Goal: Task Accomplishment & Management: Manage account settings

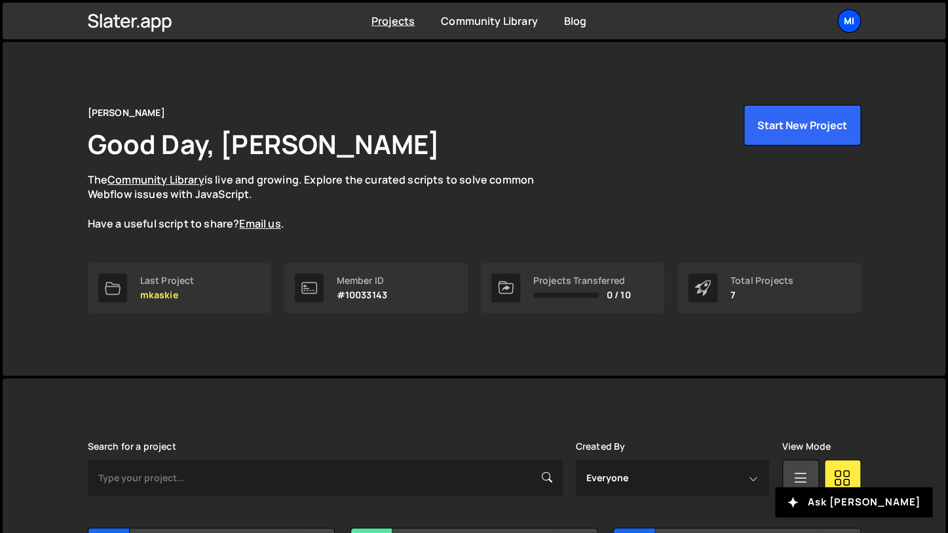
click at [849, 31] on div "Mi" at bounding box center [850, 21] width 24 height 24
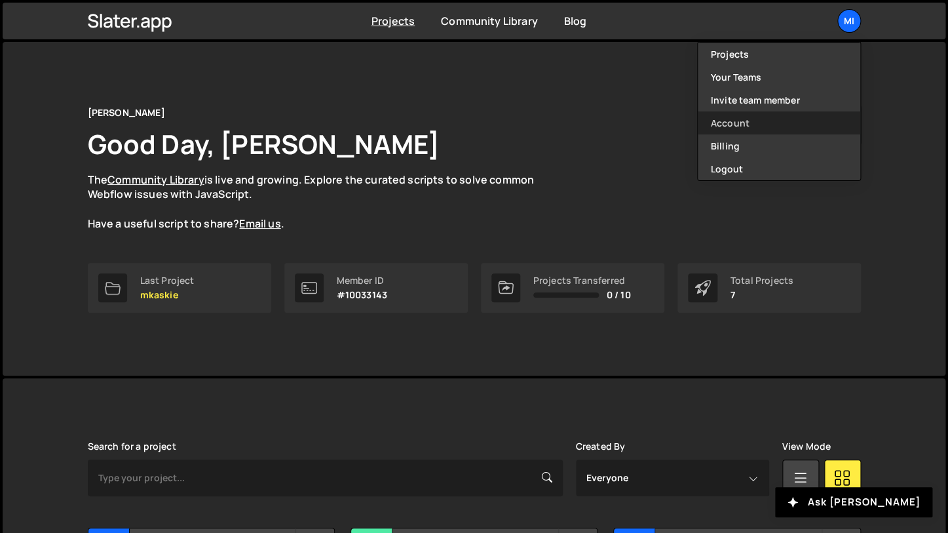
click at [741, 134] on link "Account" at bounding box center [779, 122] width 163 height 23
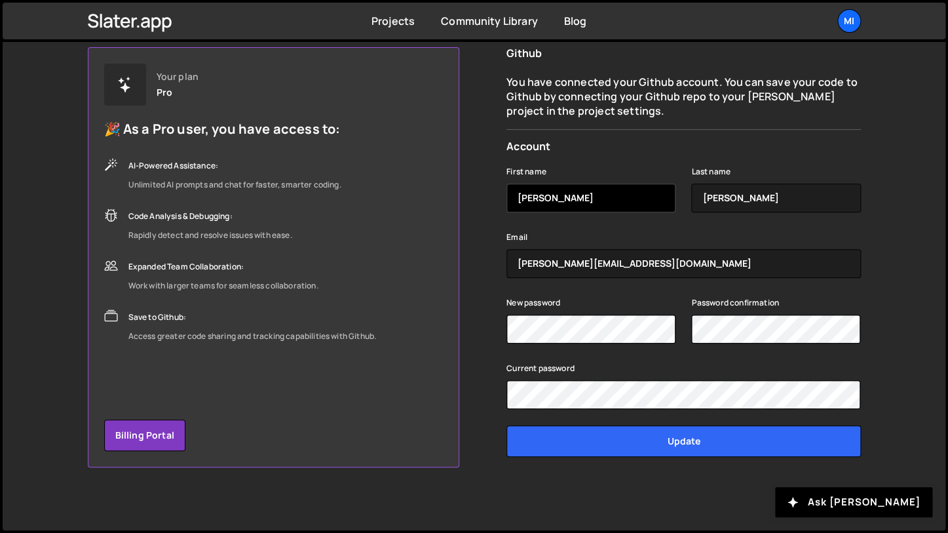
scroll to position [9, 0]
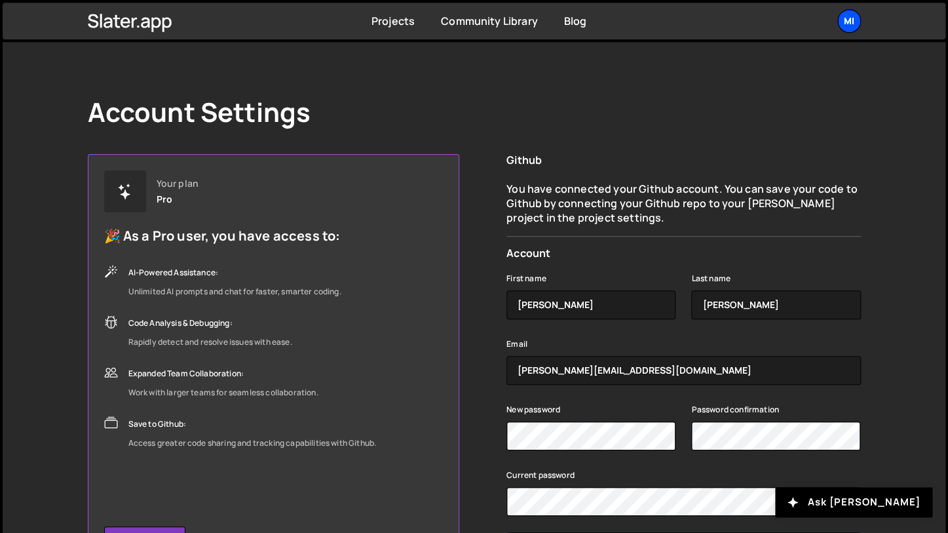
click at [846, 24] on div "Mi" at bounding box center [850, 21] width 24 height 24
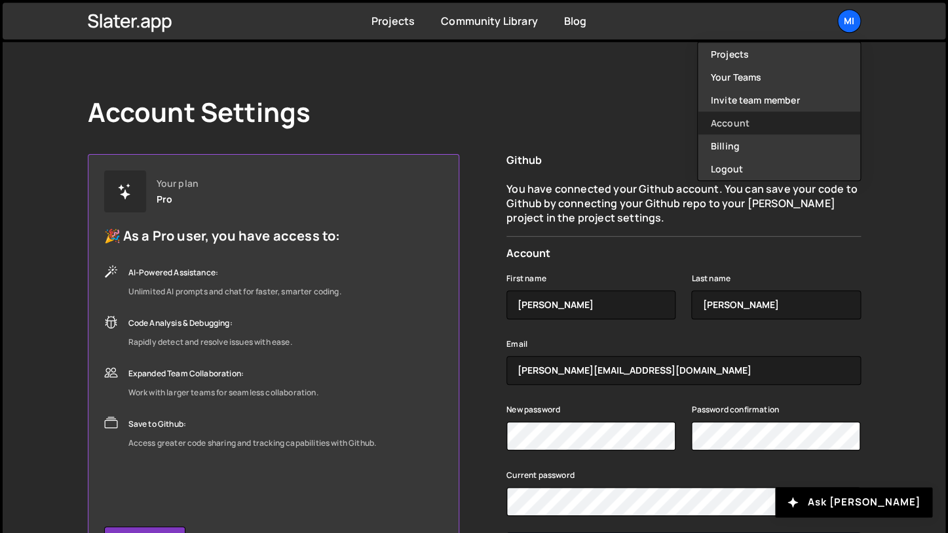
click at [732, 117] on link "Account" at bounding box center [779, 122] width 163 height 23
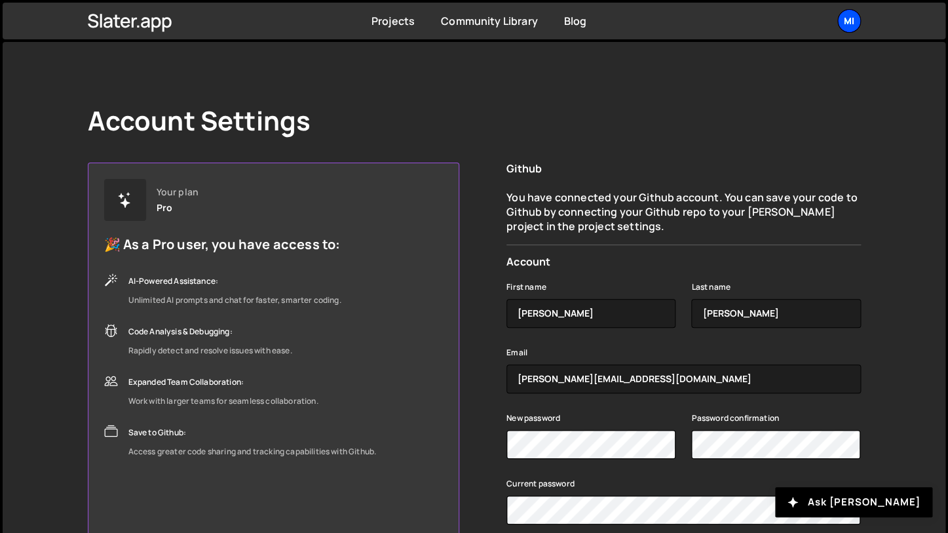
click at [859, 21] on div "Mi" at bounding box center [850, 21] width 24 height 24
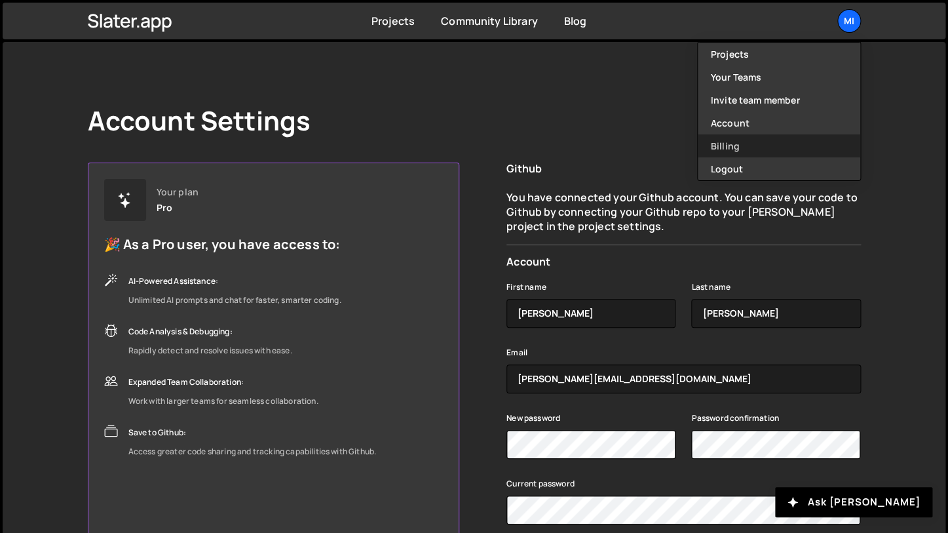
click at [749, 147] on link "Billing" at bounding box center [779, 145] width 163 height 23
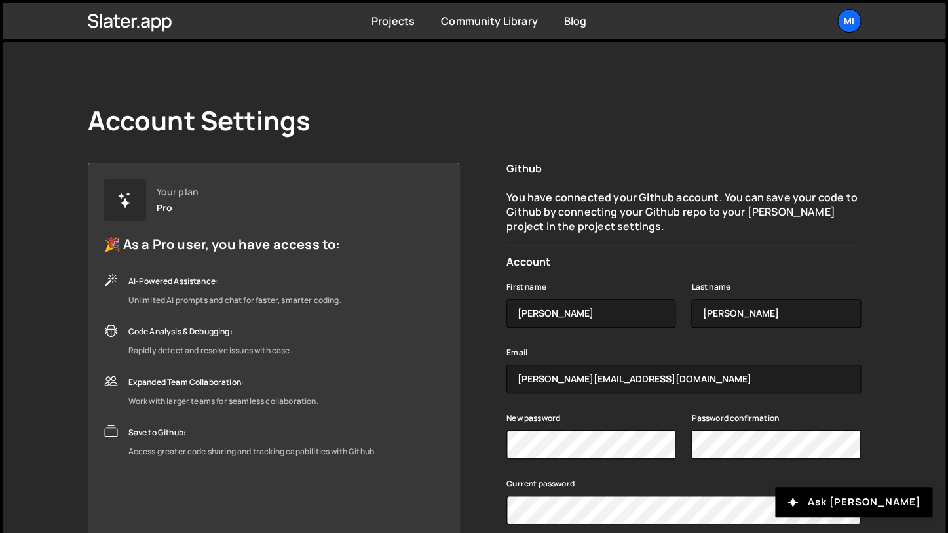
click at [418, 298] on div "Your plan Pro 🎉 As a Pro user, you have access to: AI-Powered Assistance: Unlim…" at bounding box center [274, 373] width 372 height 420
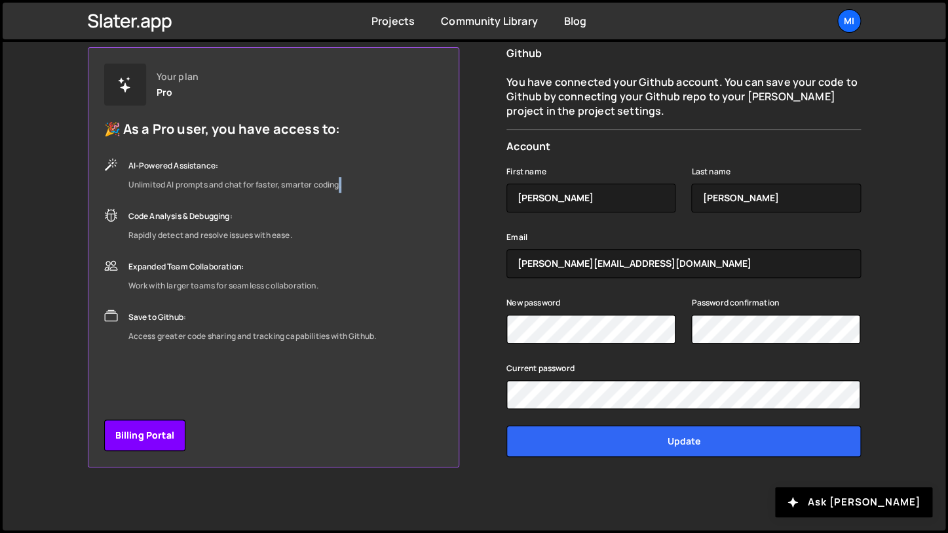
click at [152, 433] on link "Billing Portal" at bounding box center [144, 434] width 81 height 31
click at [237, 143] on div "Your plan Pro 🎉 As a Pro user, you have access to: AI-Powered Assistance: Unlim…" at bounding box center [240, 204] width 273 height 281
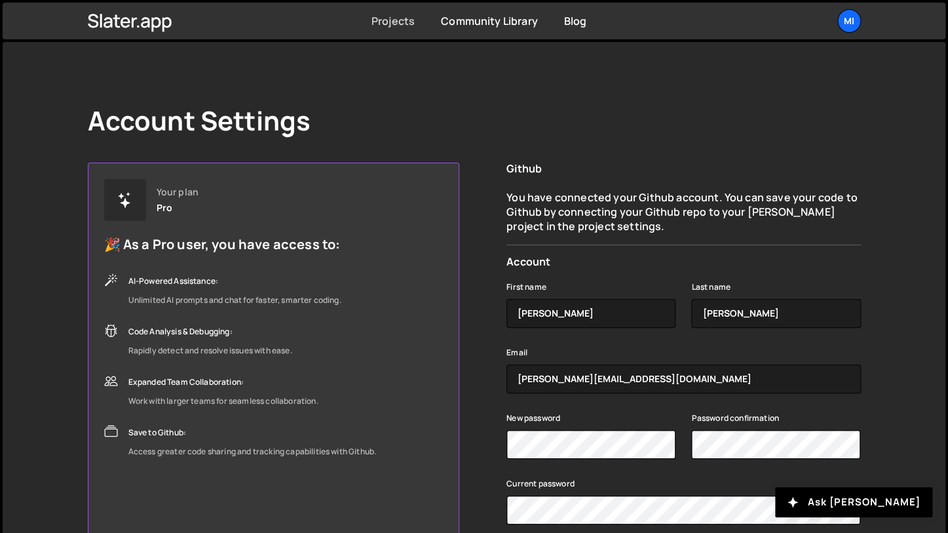
click at [395, 28] on link "Projects" at bounding box center [393, 21] width 43 height 14
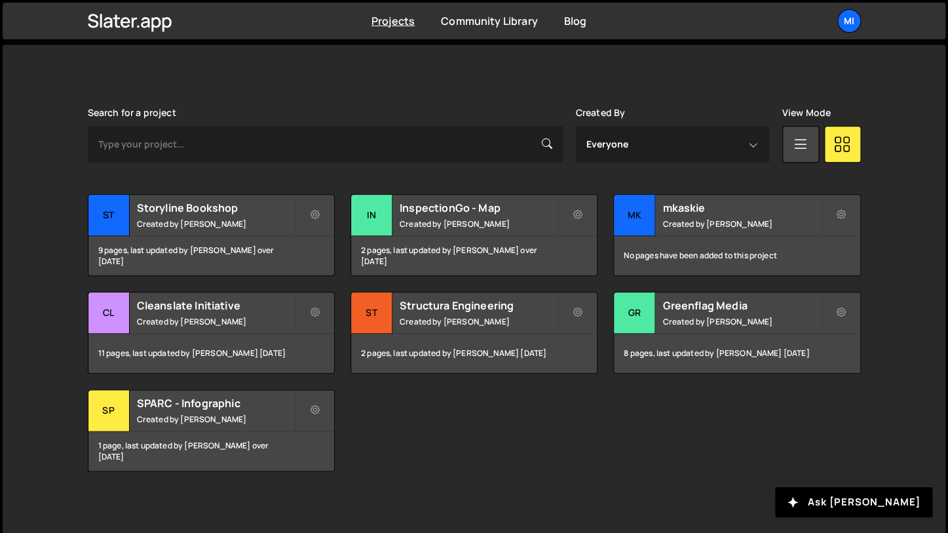
scroll to position [332, 0]
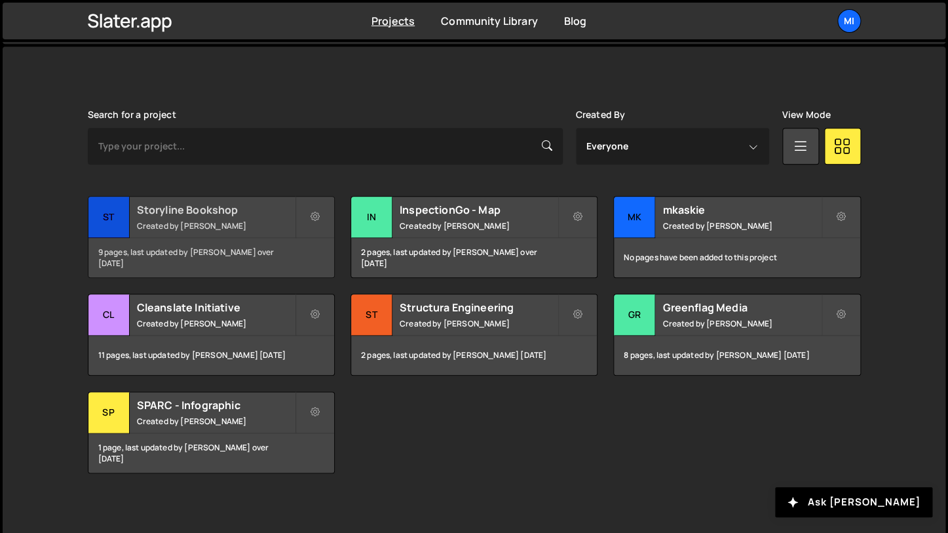
click at [207, 222] on small "Created by Mitchell Kaskie" at bounding box center [216, 225] width 158 height 11
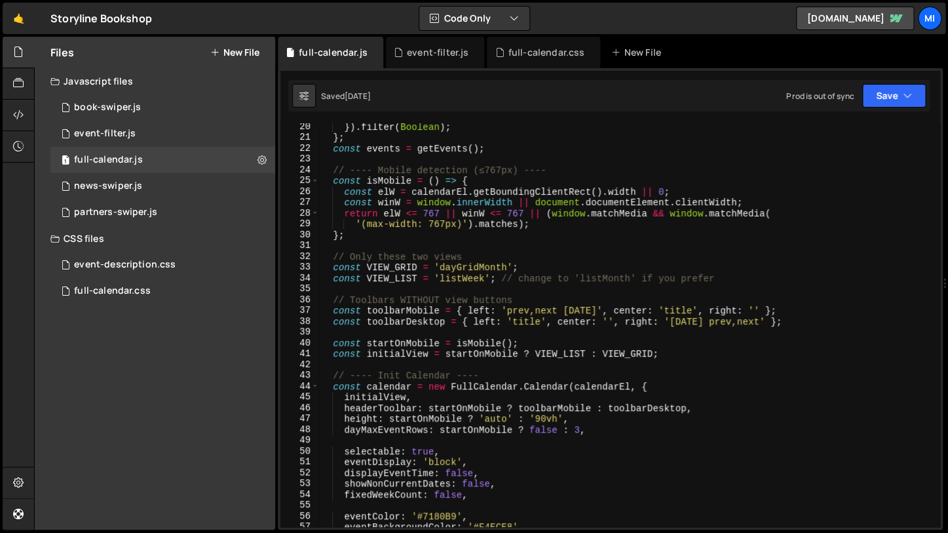
scroll to position [76266, 0]
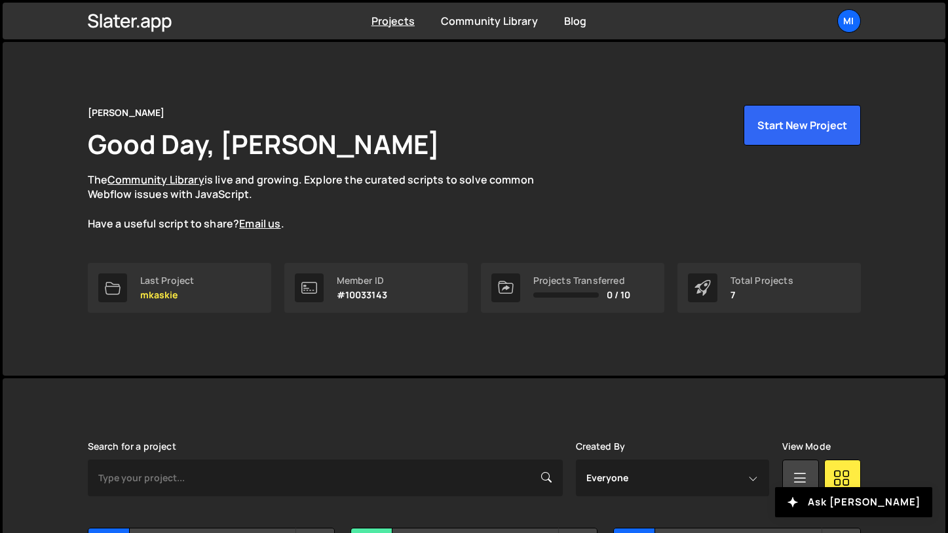
scroll to position [337, 0]
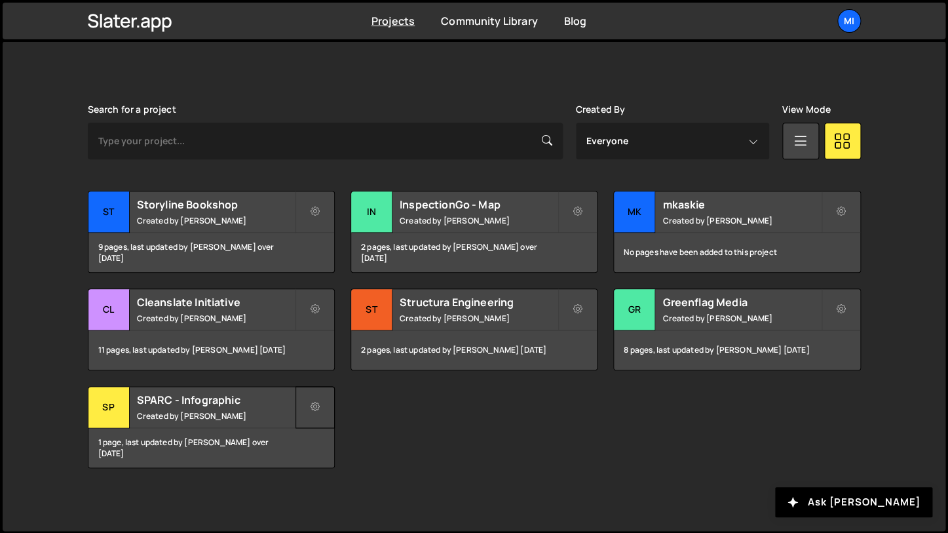
click at [319, 413] on icon at bounding box center [315, 406] width 9 height 13
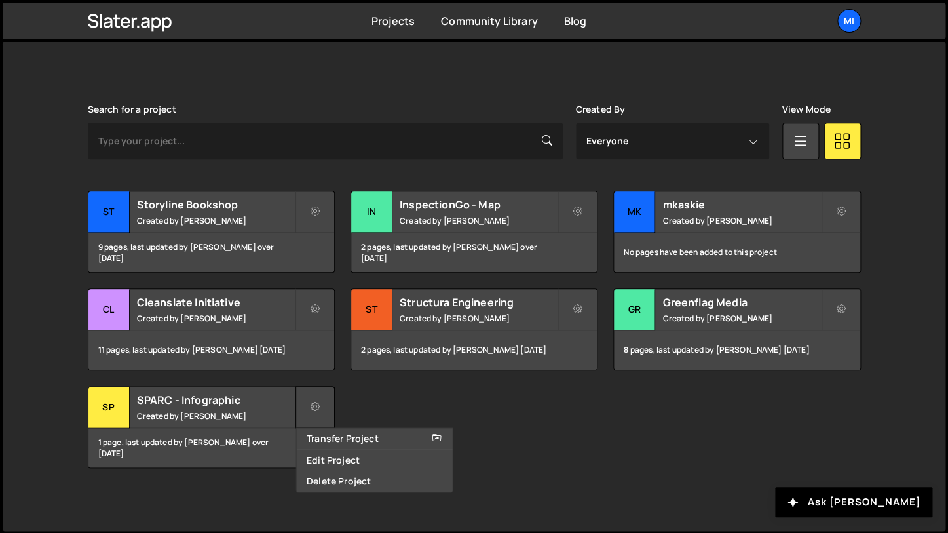
click at [319, 413] on icon at bounding box center [315, 406] width 9 height 13
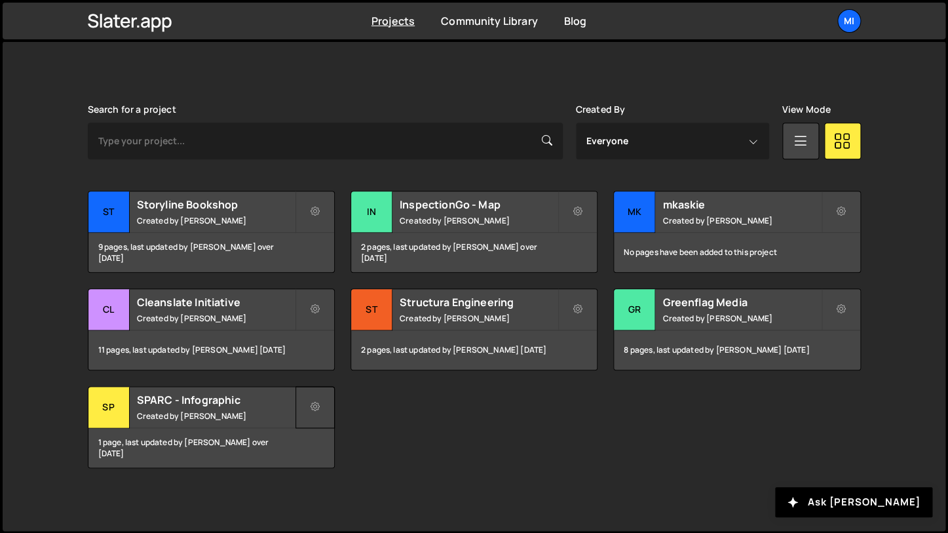
scroll to position [0, 0]
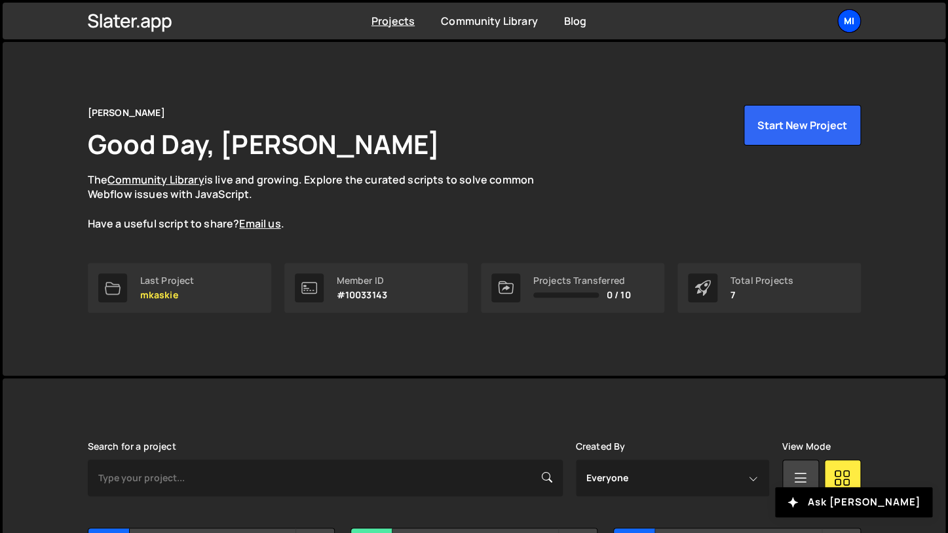
click at [856, 25] on div "Mi" at bounding box center [850, 21] width 24 height 24
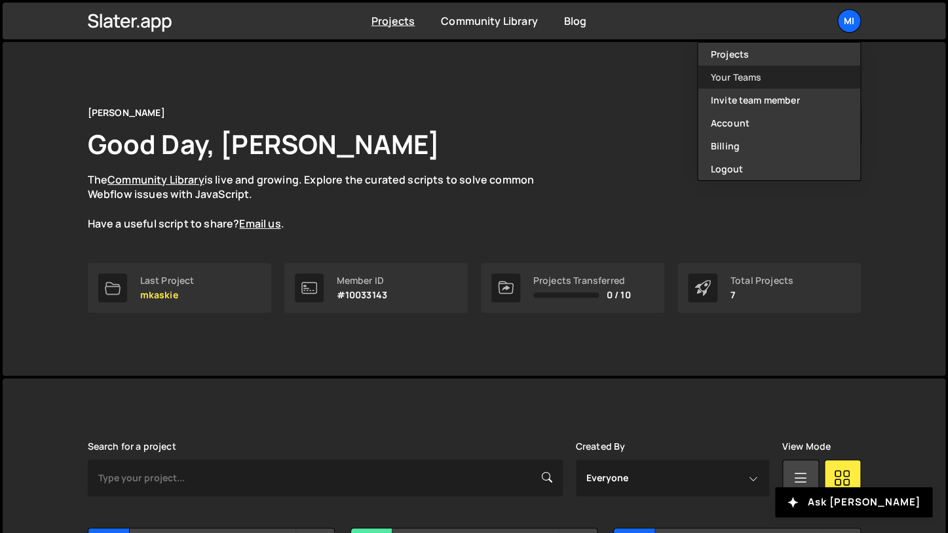
click at [777, 77] on link "Your Teams" at bounding box center [779, 77] width 163 height 23
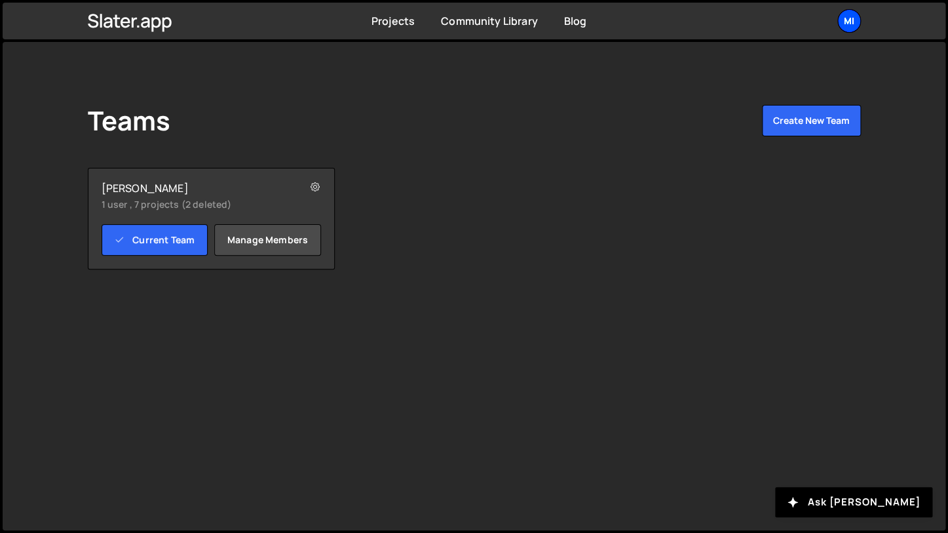
click at [853, 22] on div "Mi" at bounding box center [850, 21] width 24 height 24
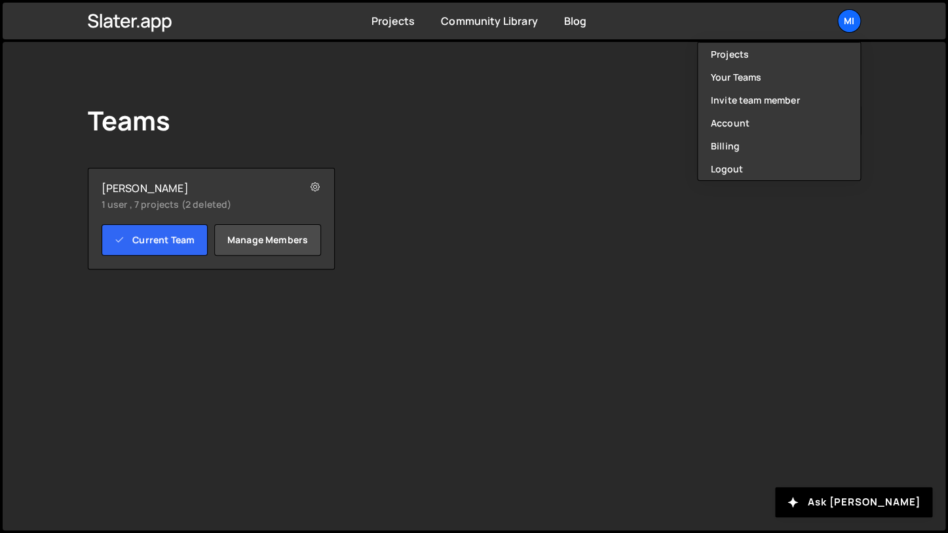
click at [904, 61] on div "Teams Create New Team [PERSON_NAME] 1 user , 7 projects (2 deleted) Current Tea…" at bounding box center [474, 286] width 943 height 488
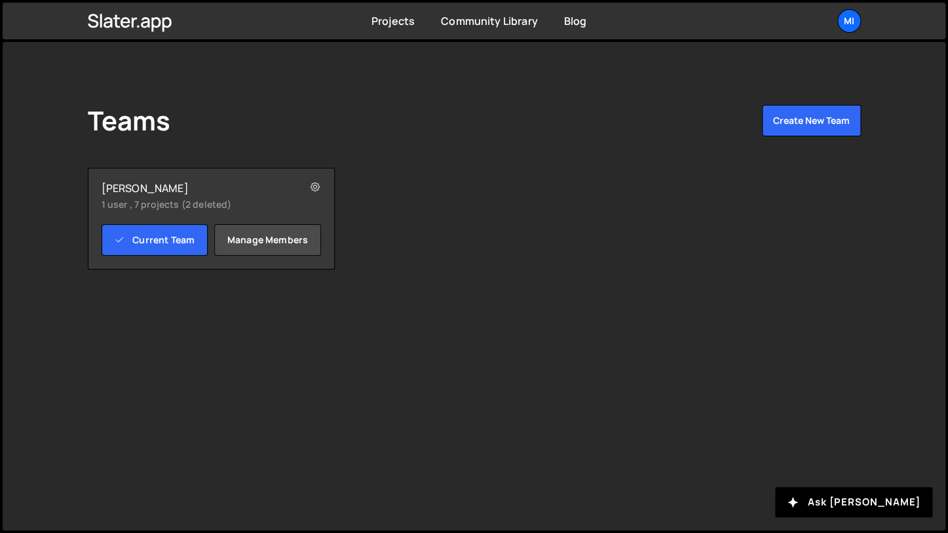
click at [834, 24] on ul "Mi Projects Your Teams Invite team member Account Billing Logout" at bounding box center [818, 21] width 85 height 24
click at [842, 20] on div "Mi" at bounding box center [850, 21] width 24 height 24
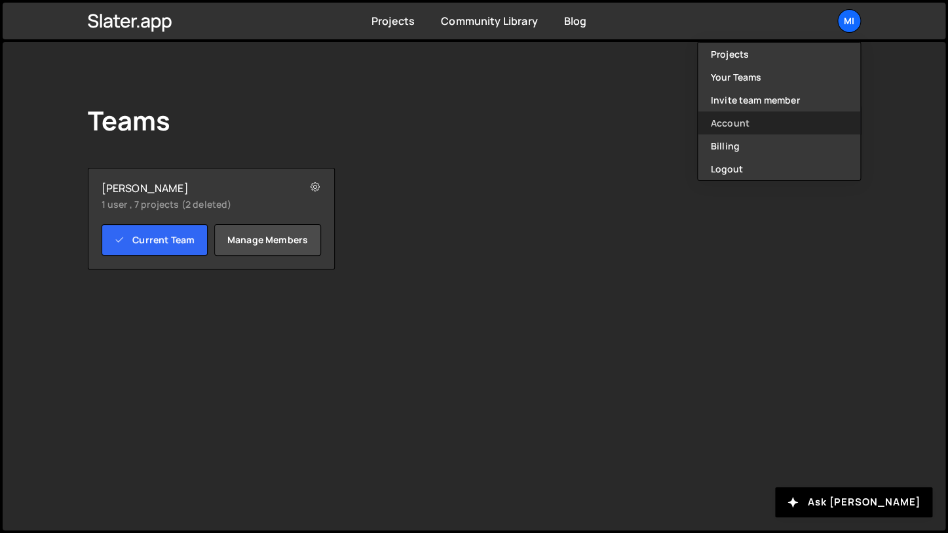
click at [748, 119] on link "Account" at bounding box center [779, 122] width 163 height 23
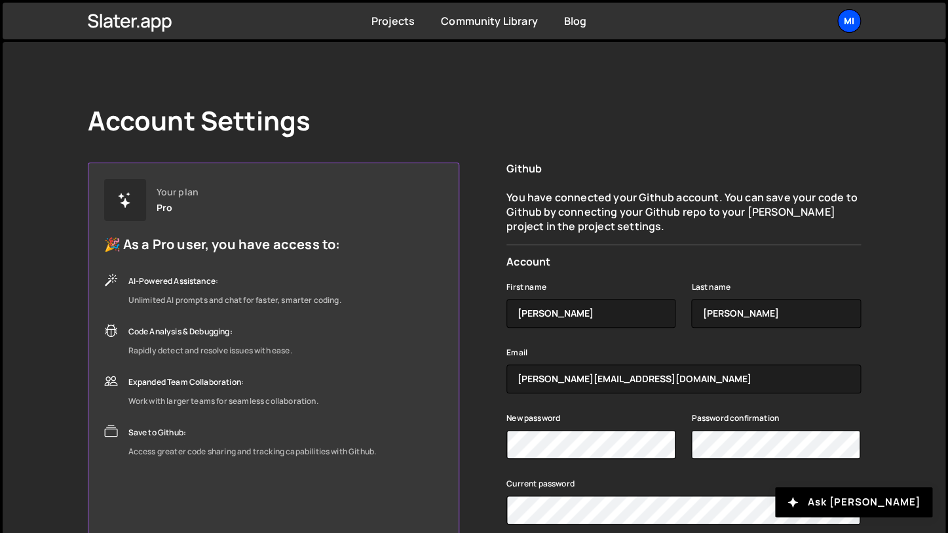
click at [852, 25] on div "Mi" at bounding box center [850, 21] width 24 height 24
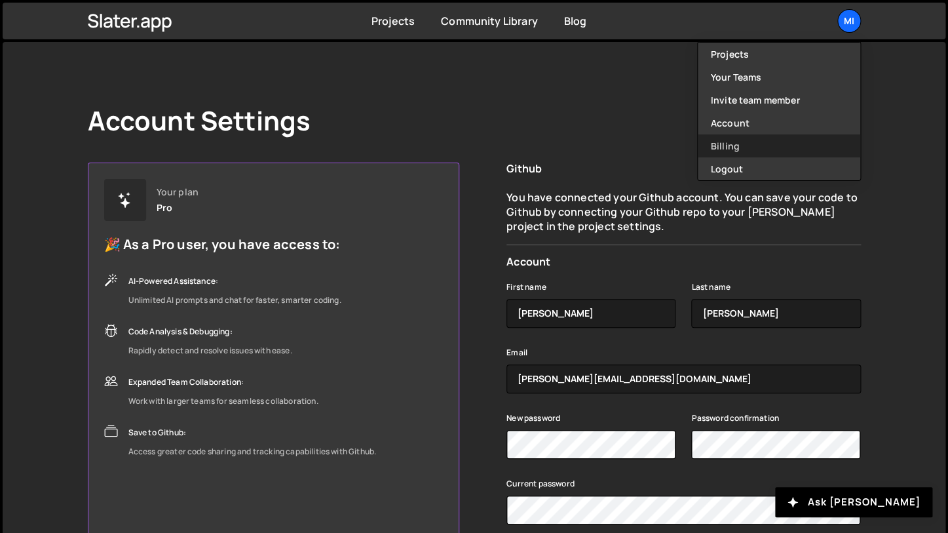
click at [779, 136] on link "Billing" at bounding box center [779, 145] width 163 height 23
